Goal: Information Seeking & Learning: Check status

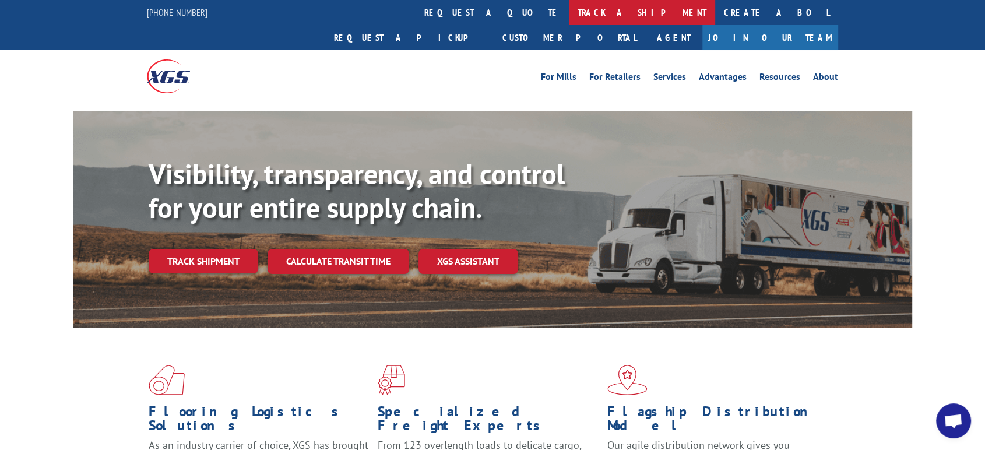
click at [569, 16] on link "track a shipment" at bounding box center [642, 12] width 146 height 25
click at [0, 0] on div "Track Shipment Enter your information below to track your shipment(s). Select c…" at bounding box center [0, 0] width 0 height 0
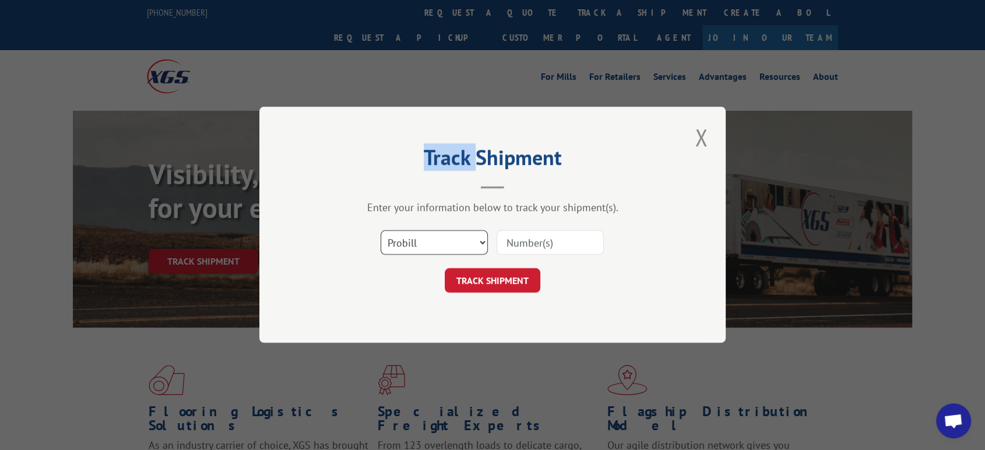
click at [450, 235] on select "Select category... Probill BOL PO" at bounding box center [433, 243] width 107 height 24
select select "bol"
click at [380, 231] on select "Select category... Probill BOL PO" at bounding box center [433, 243] width 107 height 24
click at [526, 248] on input at bounding box center [549, 243] width 107 height 24
drag, startPoint x: 518, startPoint y: 245, endPoint x: 489, endPoint y: 245, distance: 28.5
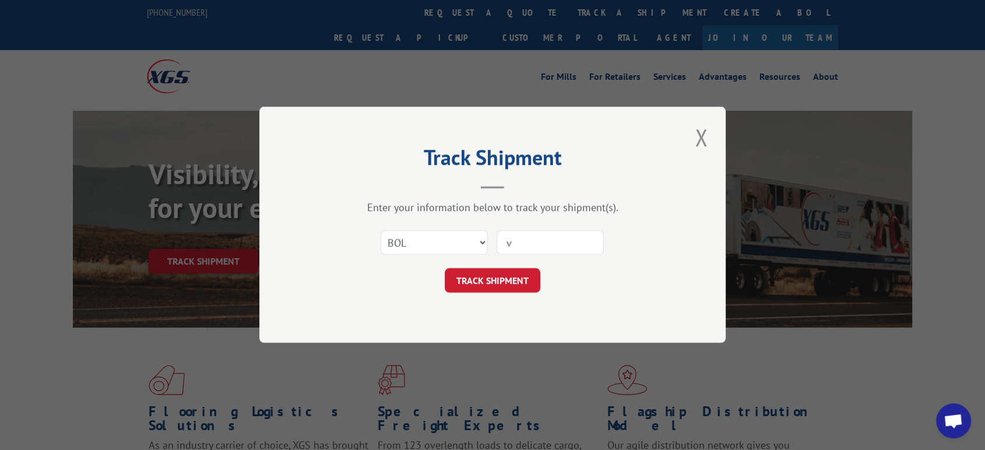
click at [491, 245] on div "Select category... Probill BOL PO v" at bounding box center [493, 243] width 350 height 38
click at [490, 245] on div "Select category... Probill BOL PO v" at bounding box center [493, 243] width 350 height 38
drag, startPoint x: 517, startPoint y: 244, endPoint x: 507, endPoint y: 244, distance: 10.5
click at [507, 244] on input "v" at bounding box center [549, 243] width 107 height 24
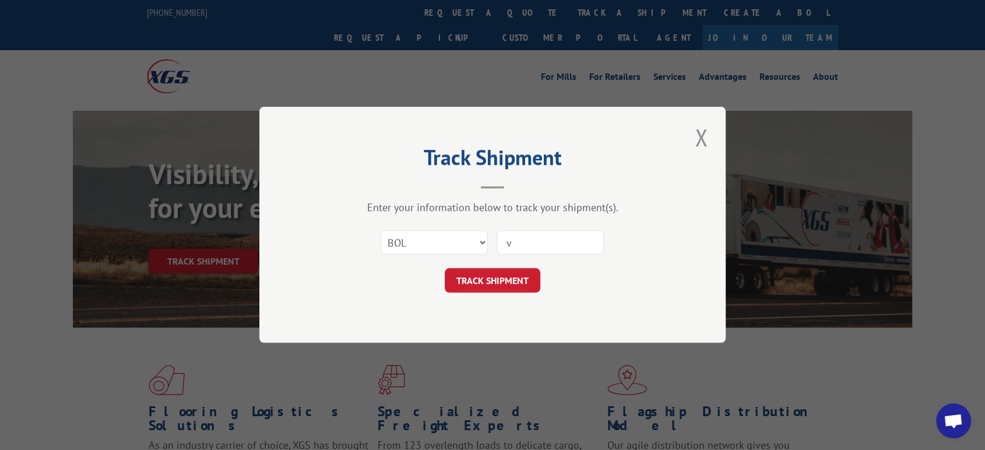
click at [507, 244] on input "v" at bounding box center [549, 243] width 107 height 24
paste input "2823018"
type input "2823018"
click at [503, 269] on button "TRACK SHIPMENT" at bounding box center [493, 281] width 96 height 24
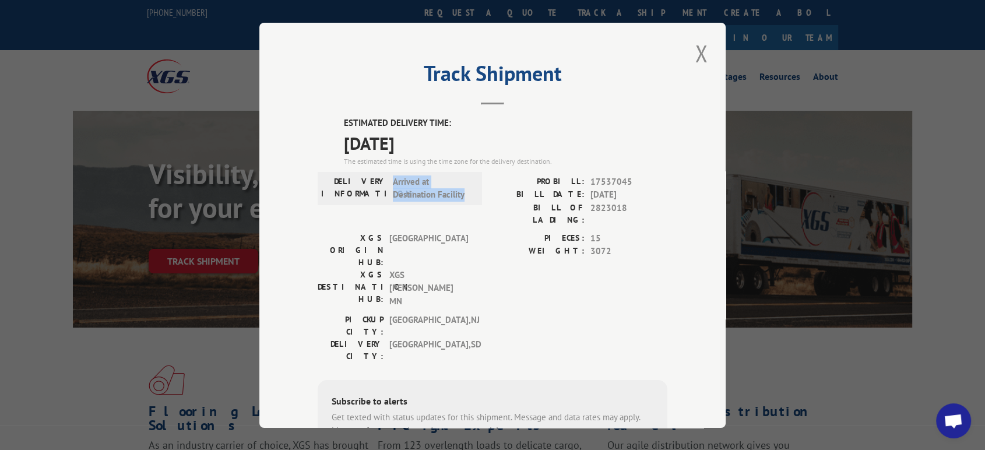
drag, startPoint x: 458, startPoint y: 193, endPoint x: 383, endPoint y: 191, distance: 74.6
click at [383, 191] on div "DELIVERY INFORMATION: Arrived at Destination Facility" at bounding box center [399, 188] width 157 height 26
click at [694, 57] on button "Close modal" at bounding box center [701, 53] width 20 height 32
